Goal: Transaction & Acquisition: Purchase product/service

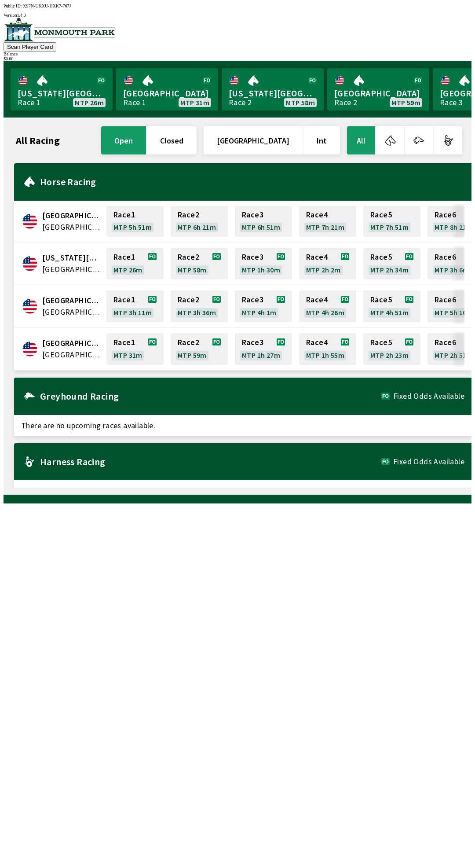
click at [176, 451] on div "Harness Racing Fixed Odds Available" at bounding box center [243, 461] width 458 height 37
click at [153, 460] on div "Harness Racing Fixed Odds Available" at bounding box center [243, 461] width 458 height 37
click at [424, 461] on div "Harness Racing Fixed Odds Available" at bounding box center [243, 461] width 458 height 37
click at [128, 352] on link "Race 1 MTP 31m" at bounding box center [134, 349] width 57 height 32
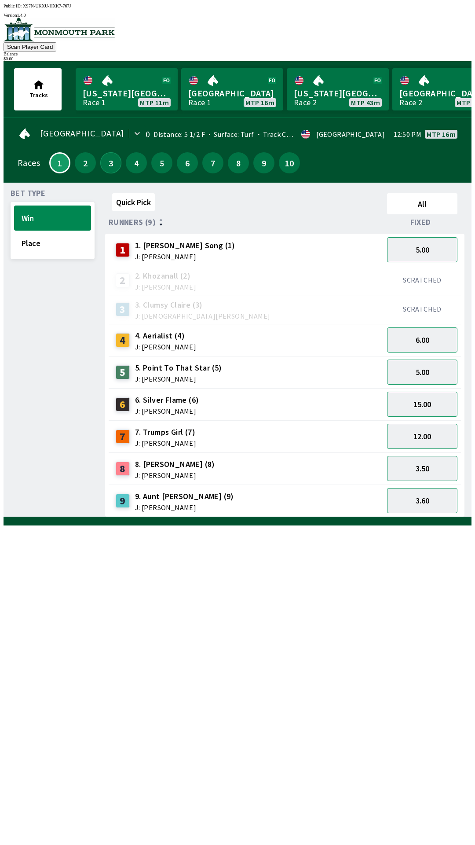
click at [106, 153] on button "3" at bounding box center [110, 162] width 21 height 21
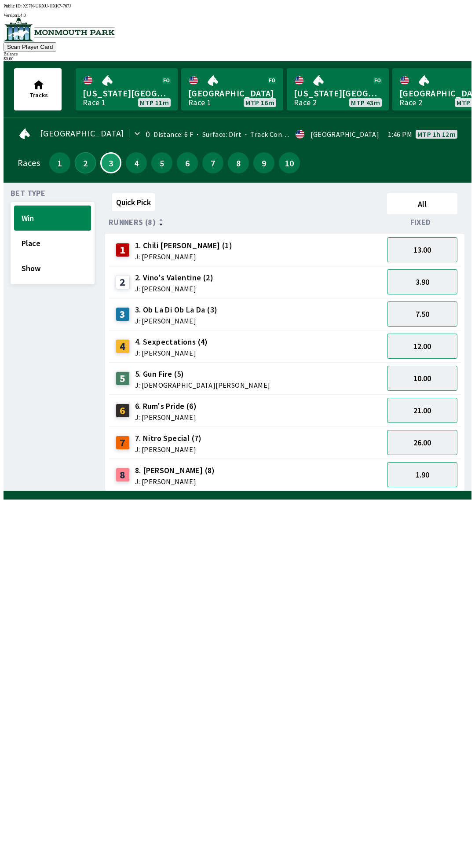
click at [78, 162] on button "2" at bounding box center [85, 162] width 21 height 21
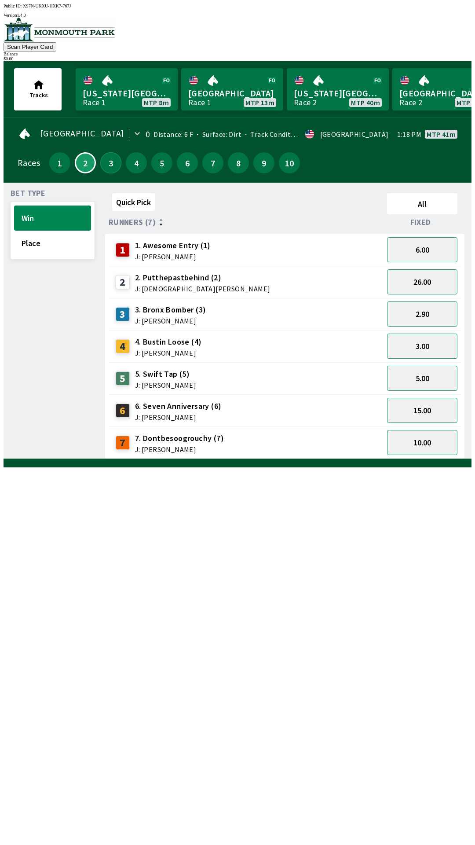
click at [107, 160] on button "3" at bounding box center [110, 162] width 21 height 21
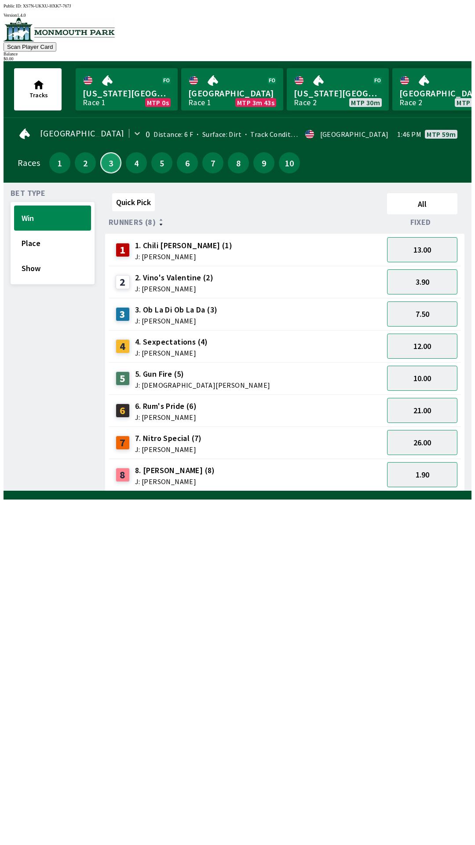
click at [100, 152] on button "3" at bounding box center [110, 162] width 21 height 21
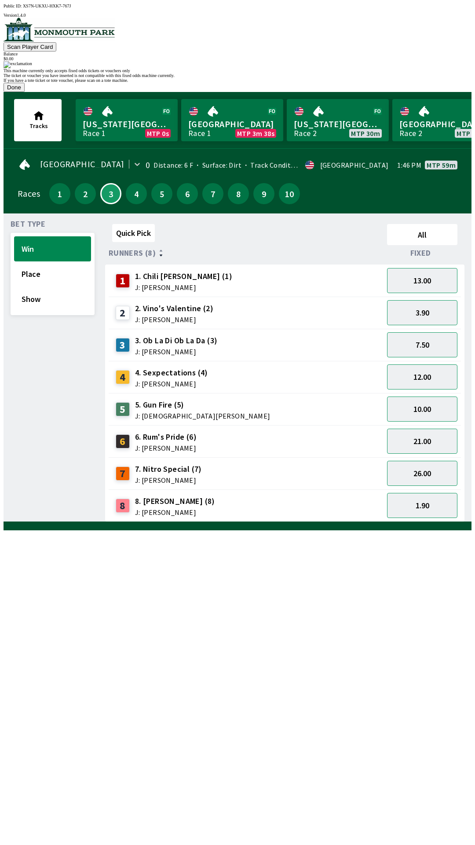
click at [25, 92] on button "Done" at bounding box center [14, 87] width 21 height 9
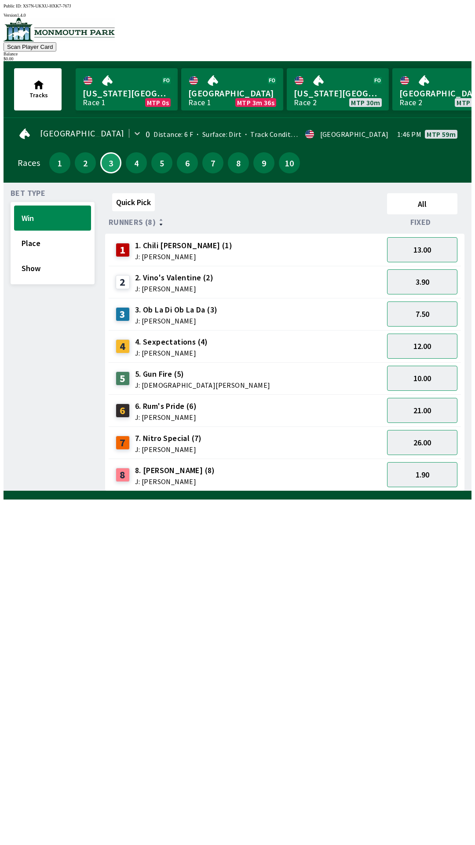
scroll to position [0, 0]
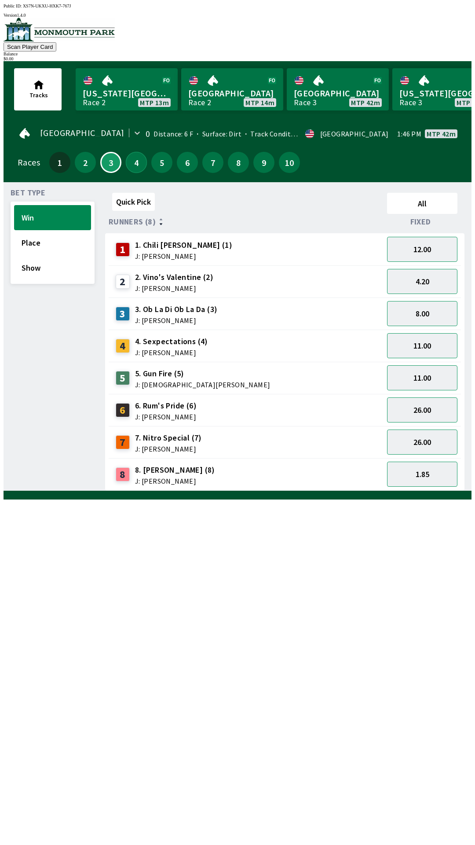
click at [135, 164] on button "4" at bounding box center [136, 162] width 21 height 21
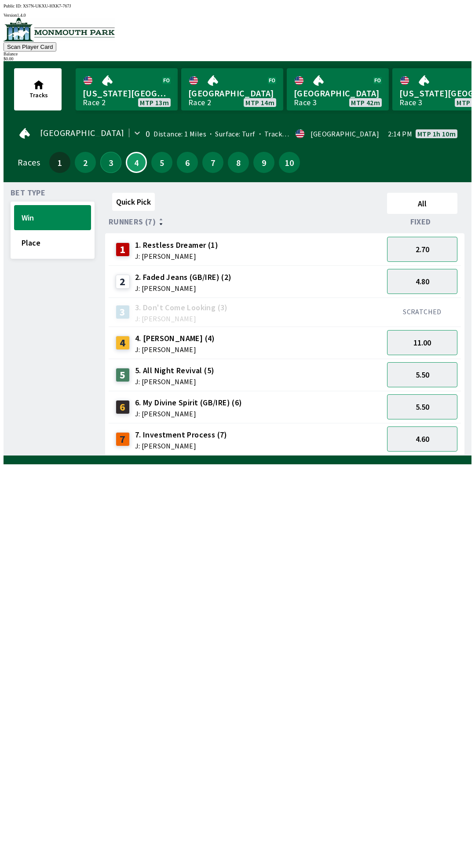
click at [107, 163] on button "3" at bounding box center [110, 162] width 21 height 21
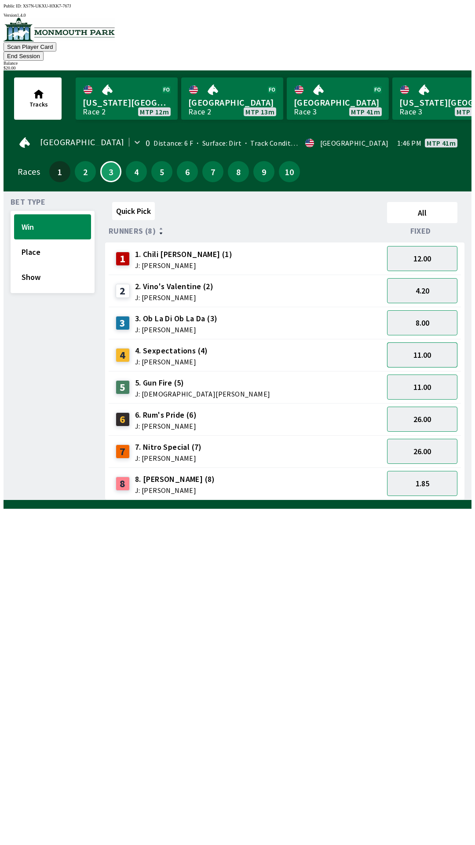
click at [426, 342] on button "11.00" at bounding box center [422, 354] width 70 height 25
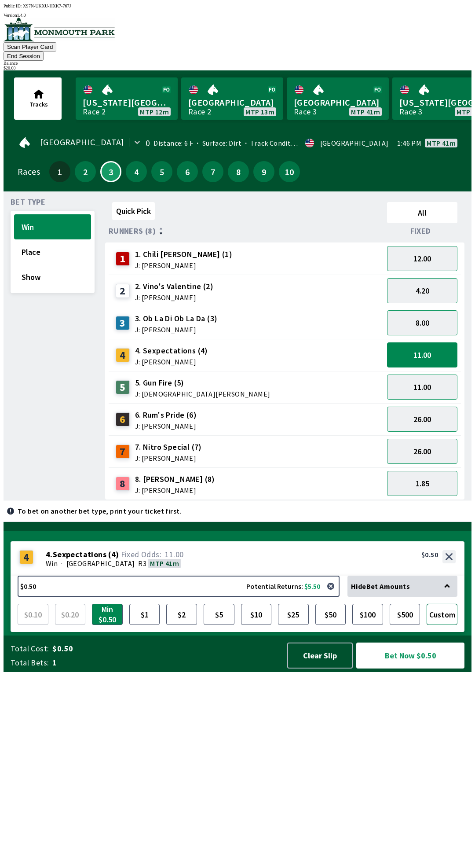
click at [443, 625] on button "Custom" at bounding box center [442, 614] width 31 height 21
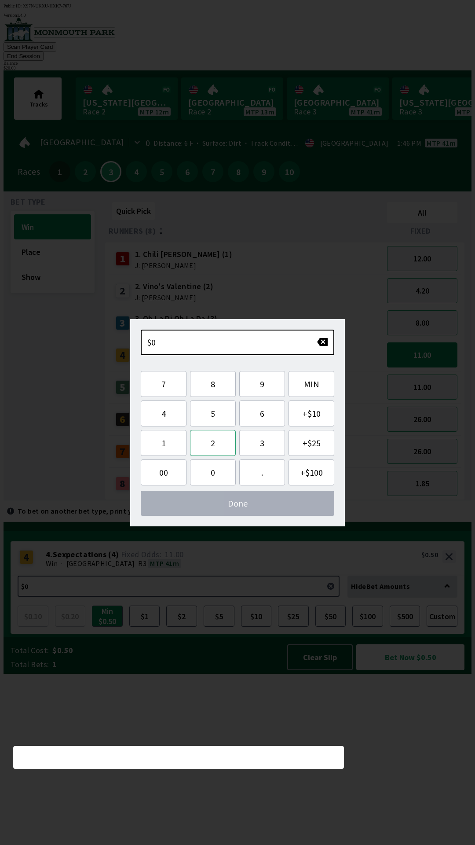
click at [217, 446] on button "2" at bounding box center [213, 443] width 46 height 26
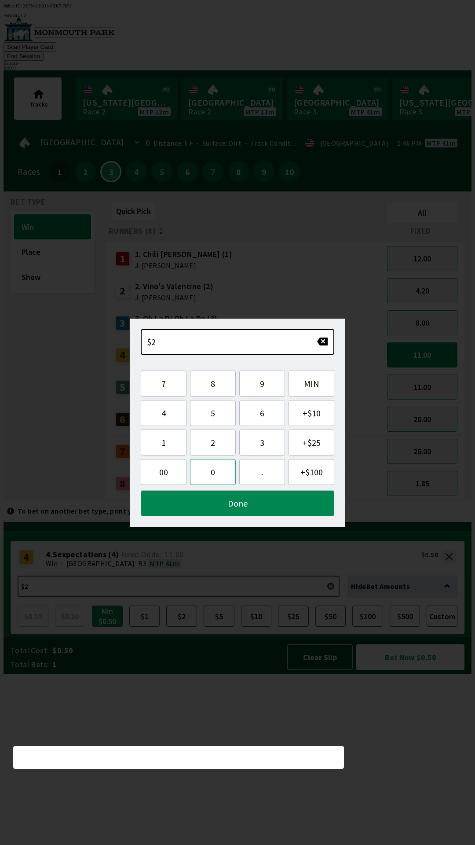
click at [215, 477] on button "0" at bounding box center [213, 472] width 46 height 26
click at [244, 502] on button "Done" at bounding box center [238, 503] width 194 height 26
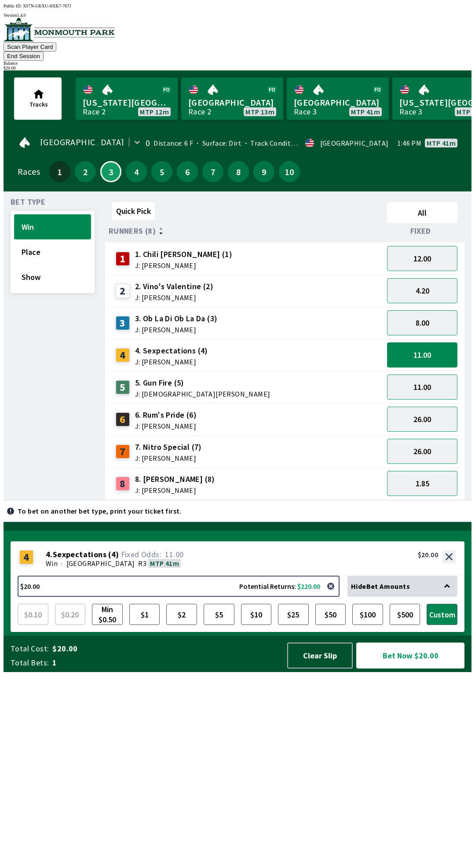
click at [410, 668] on button "Bet Now $20.00" at bounding box center [410, 655] width 108 height 26
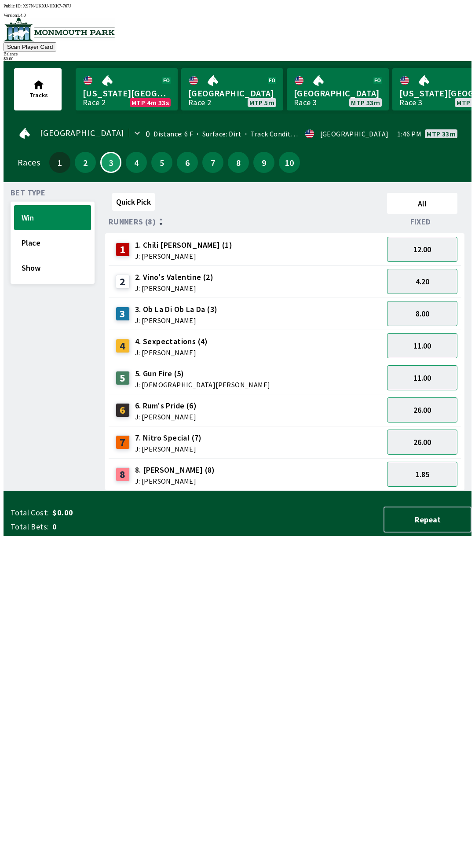
click at [368, 491] on div "Quick Pick All Runners (8) Fixed 1 1. Chili [PERSON_NAME] (1) J: [PERSON_NAME] …" at bounding box center [288, 339] width 366 height 301
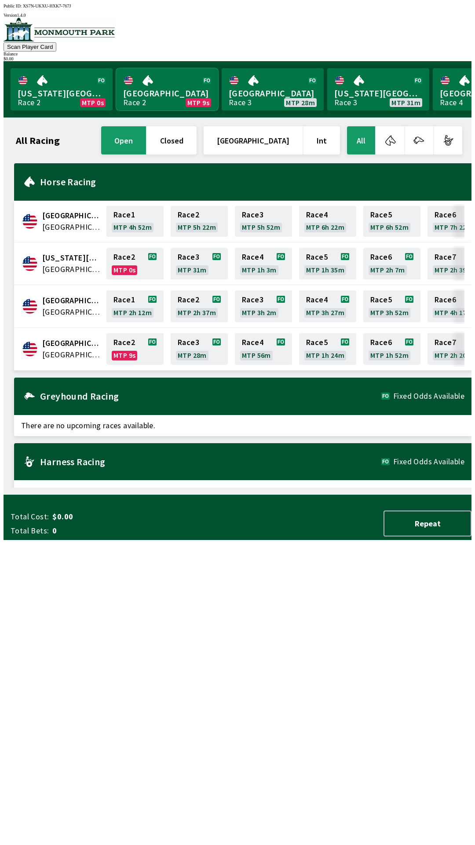
click at [157, 92] on link "[GEOGRAPHIC_DATA] Race 2 MTP 9s" at bounding box center [167, 89] width 102 height 42
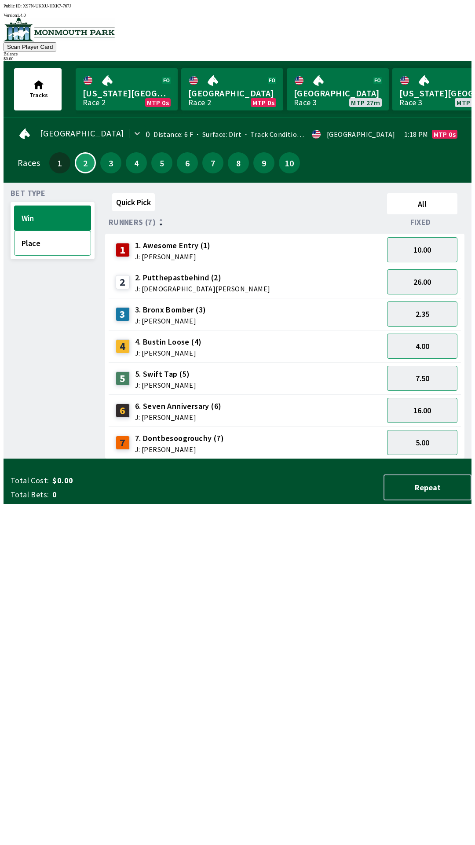
click at [51, 240] on button "Place" at bounding box center [52, 243] width 77 height 25
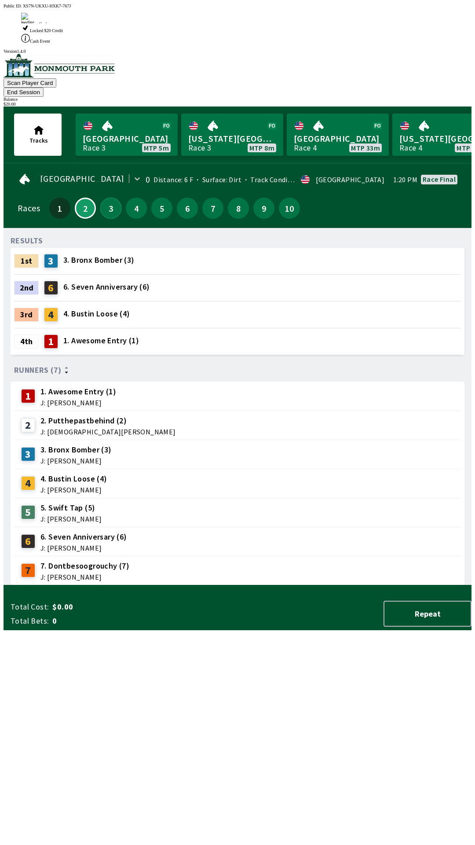
click at [110, 198] on button "3" at bounding box center [110, 208] width 21 height 21
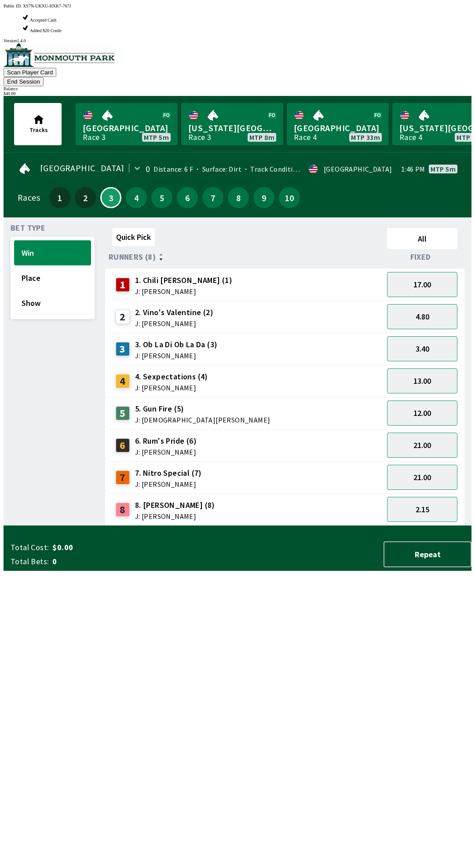
click at [150, 288] on span "J: [PERSON_NAME]" at bounding box center [183, 291] width 97 height 7
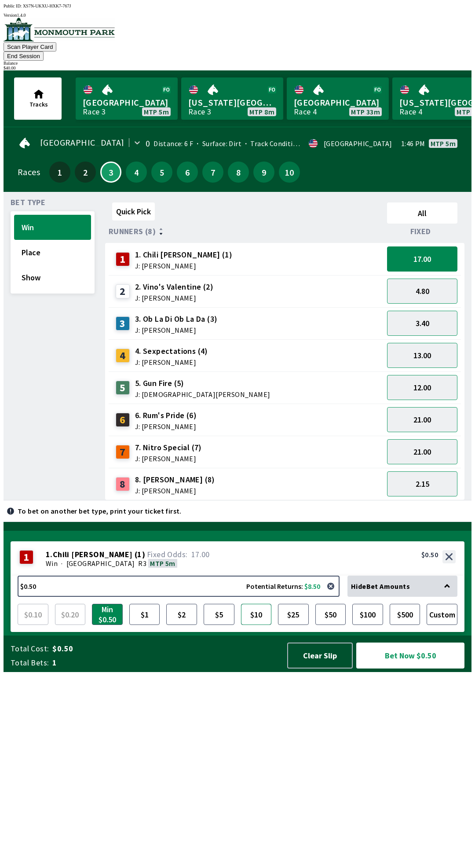
click at [262, 625] on button "$10" at bounding box center [256, 614] width 31 height 21
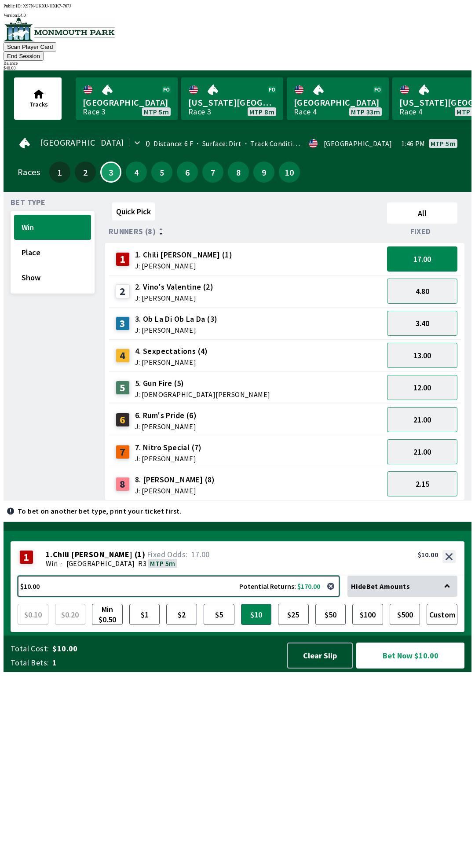
click at [57, 597] on button "$10.00 Potential Returns: $170.00" at bounding box center [179, 585] width 322 height 21
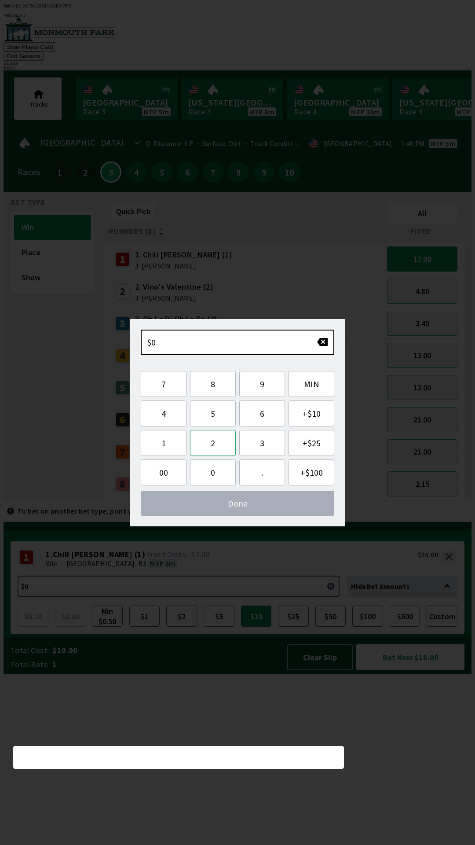
click at [216, 447] on button "2" at bounding box center [213, 443] width 46 height 26
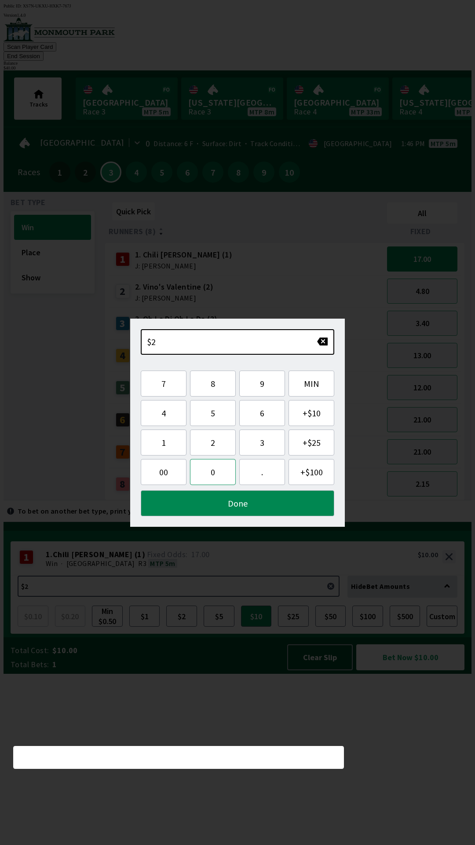
click at [211, 480] on button "0" at bounding box center [213, 472] width 46 height 26
click at [240, 511] on button "Done" at bounding box center [238, 503] width 194 height 26
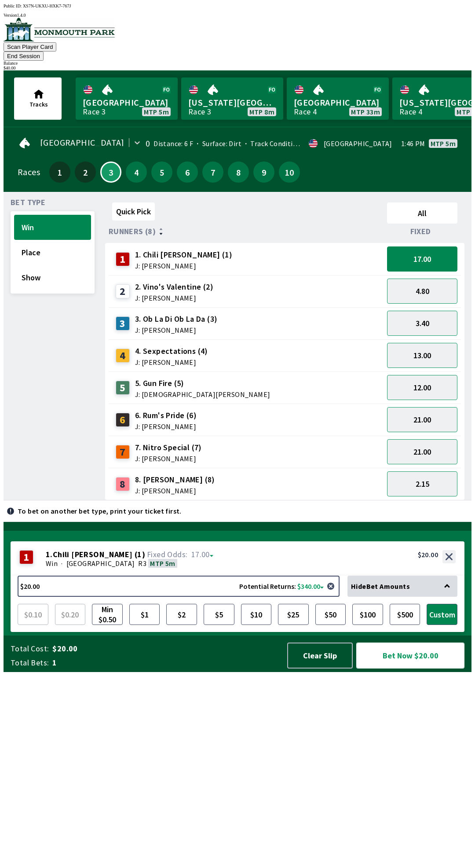
click at [409, 668] on button "Bet Now $20.00" at bounding box center [410, 655] width 108 height 26
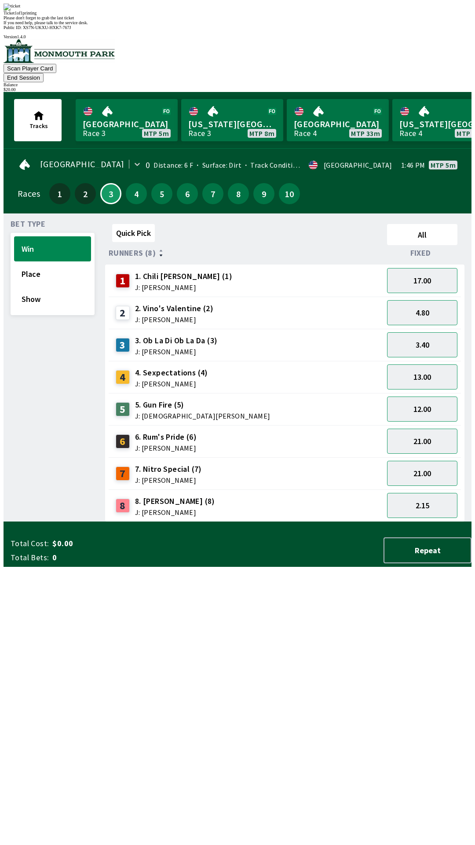
click at [321, 522] on div "Quick Pick All Runners (8) Fixed 1 1. Chili [PERSON_NAME] (1) J: [PERSON_NAME] …" at bounding box center [288, 370] width 366 height 301
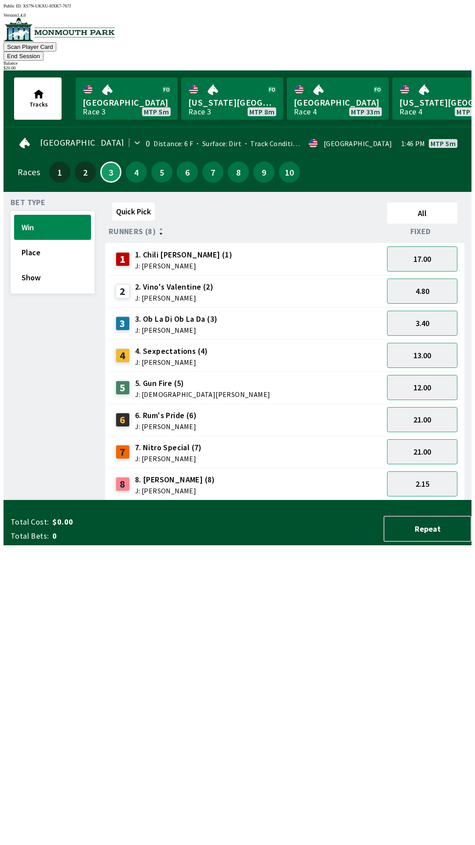
click at [216, 313] on div "3 3. Ob La Di Ob La Da (3) J: [PERSON_NAME]" at bounding box center [246, 323] width 268 height 22
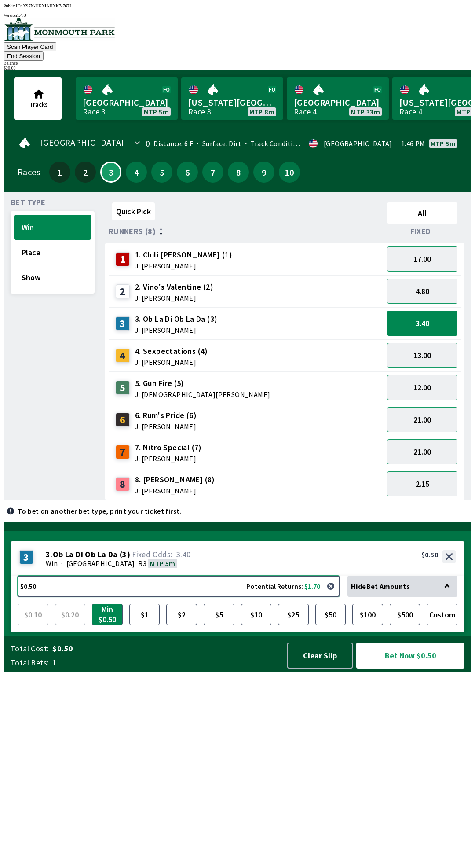
click at [281, 597] on button "$0.50 Potential Returns: $1.70" at bounding box center [179, 585] width 322 height 21
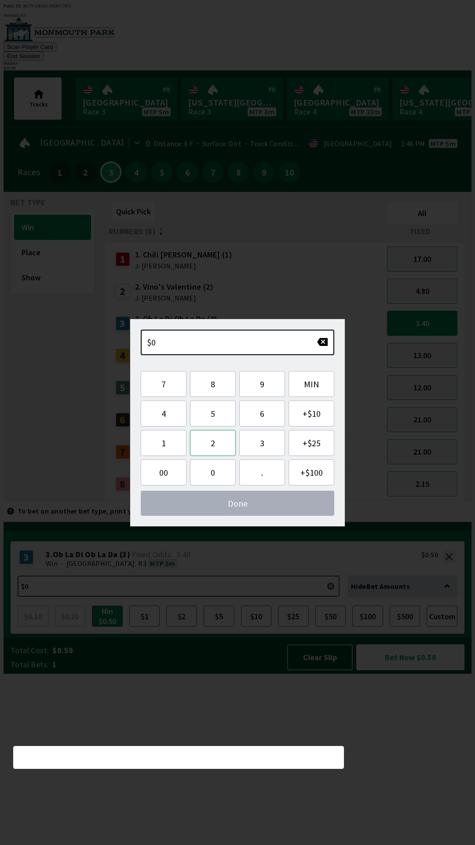
click at [216, 443] on button "2" at bounding box center [213, 443] width 46 height 26
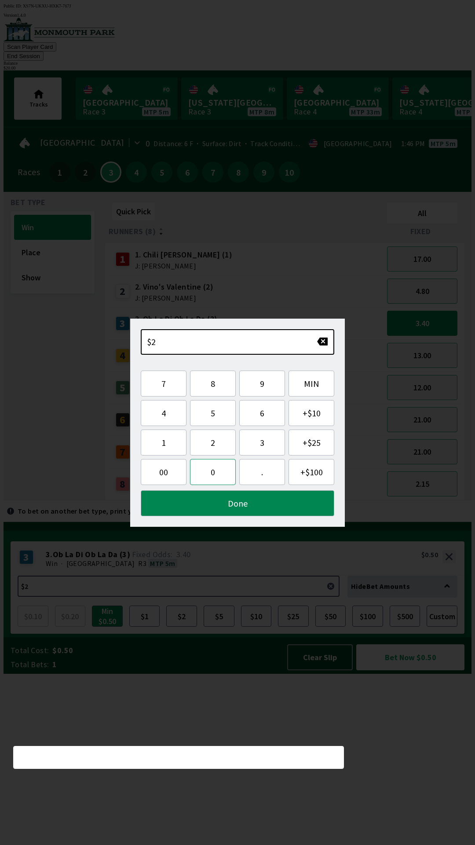
click at [212, 476] on button "0" at bounding box center [213, 472] width 46 height 26
click at [250, 512] on button "Done" at bounding box center [238, 503] width 194 height 26
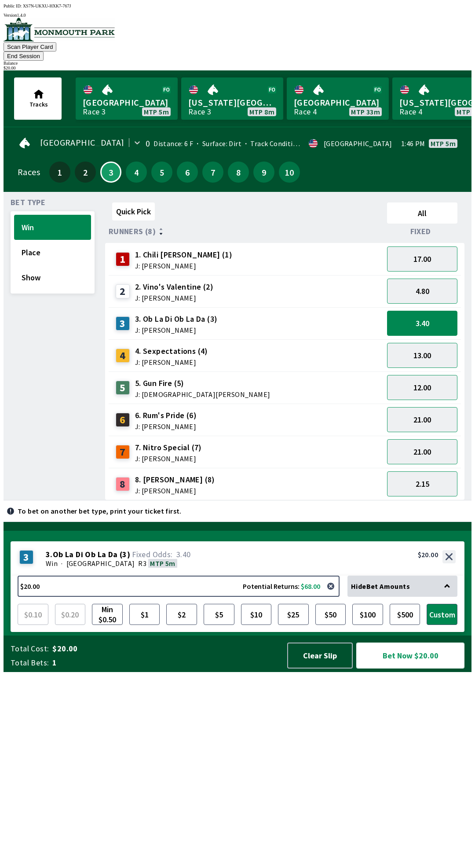
click at [413, 668] on button "Bet Now $20.00" at bounding box center [410, 655] width 108 height 26
